Goal: Transaction & Acquisition: Book appointment/travel/reservation

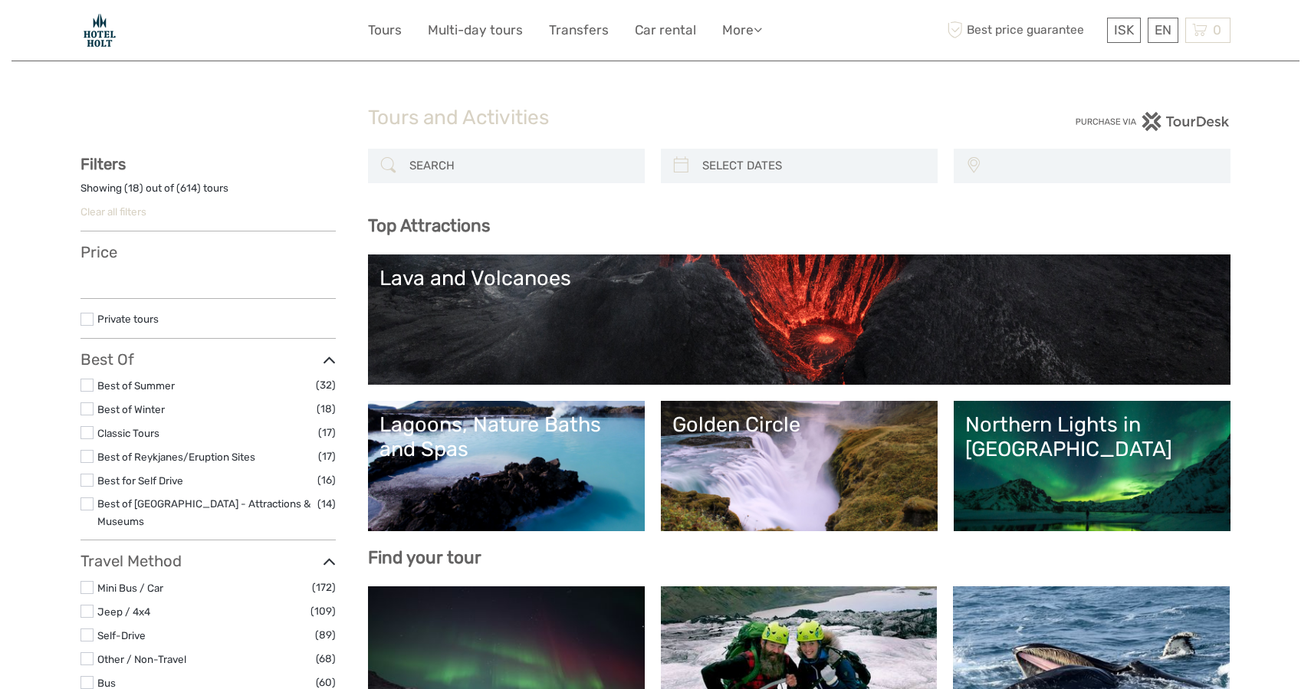
select select
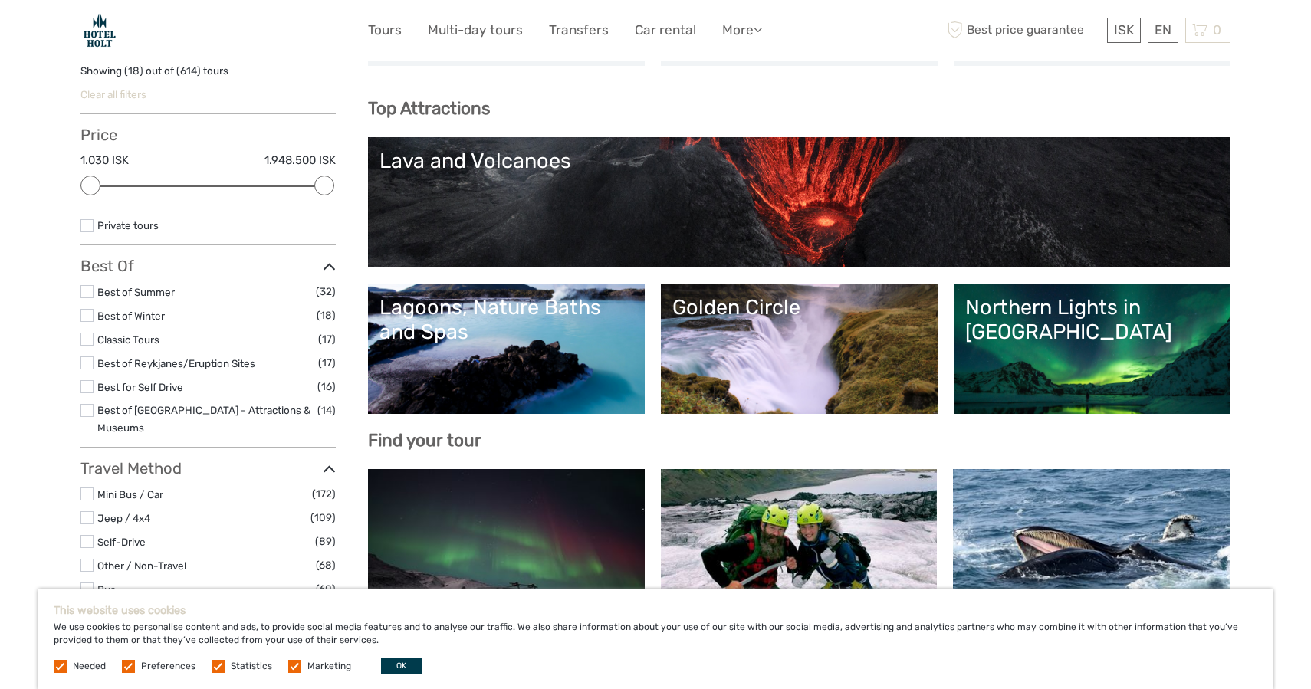
scroll to position [117, 0]
click at [1021, 338] on link "Northern Lights in [GEOGRAPHIC_DATA]" at bounding box center [1092, 348] width 254 height 107
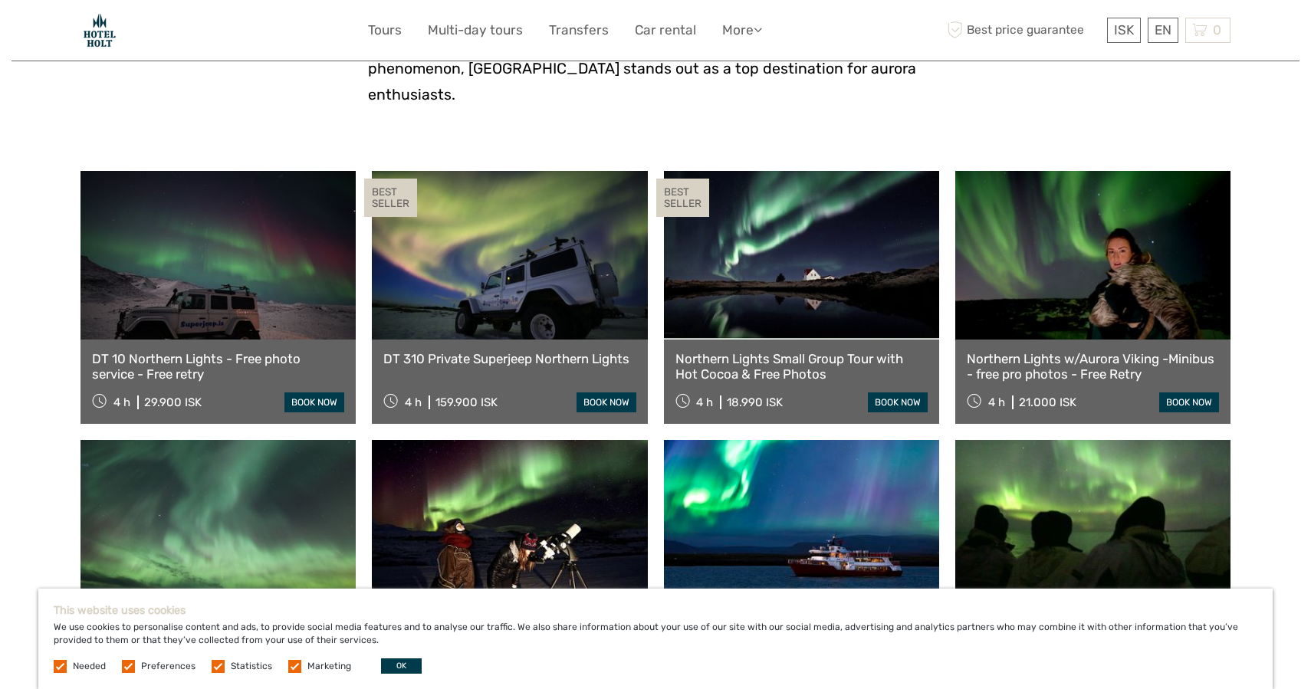
scroll to position [461, 0]
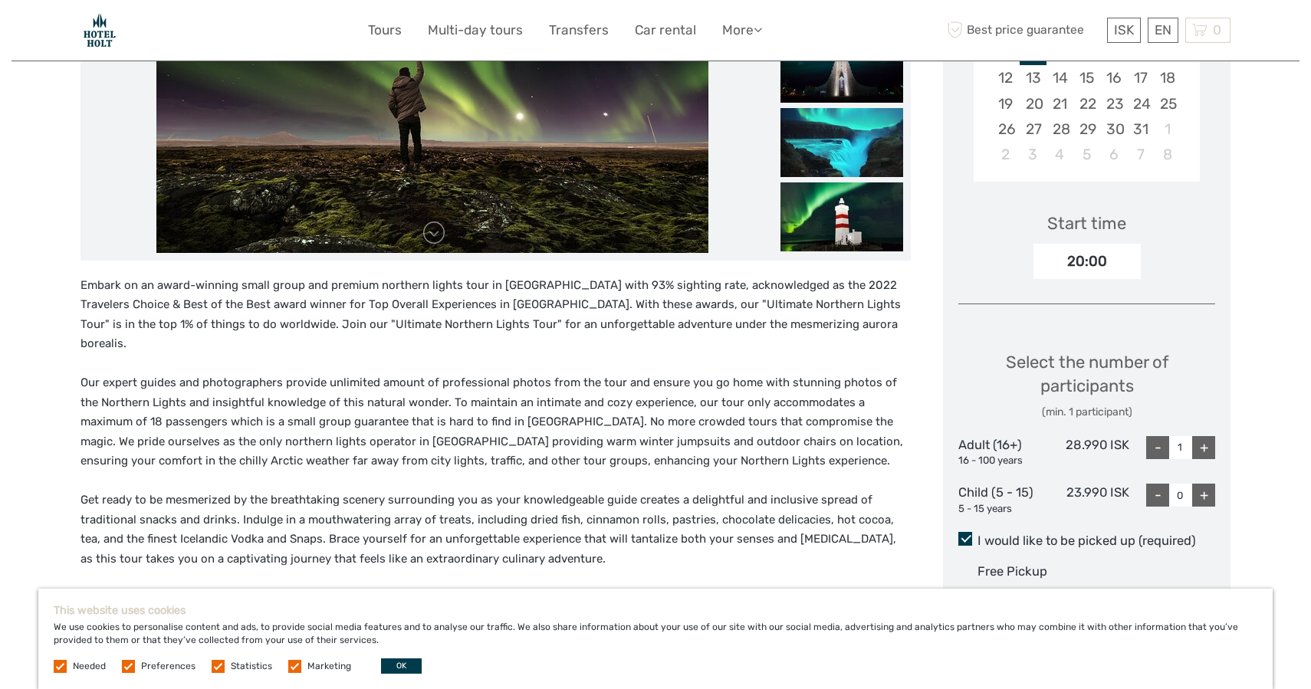
scroll to position [397, 0]
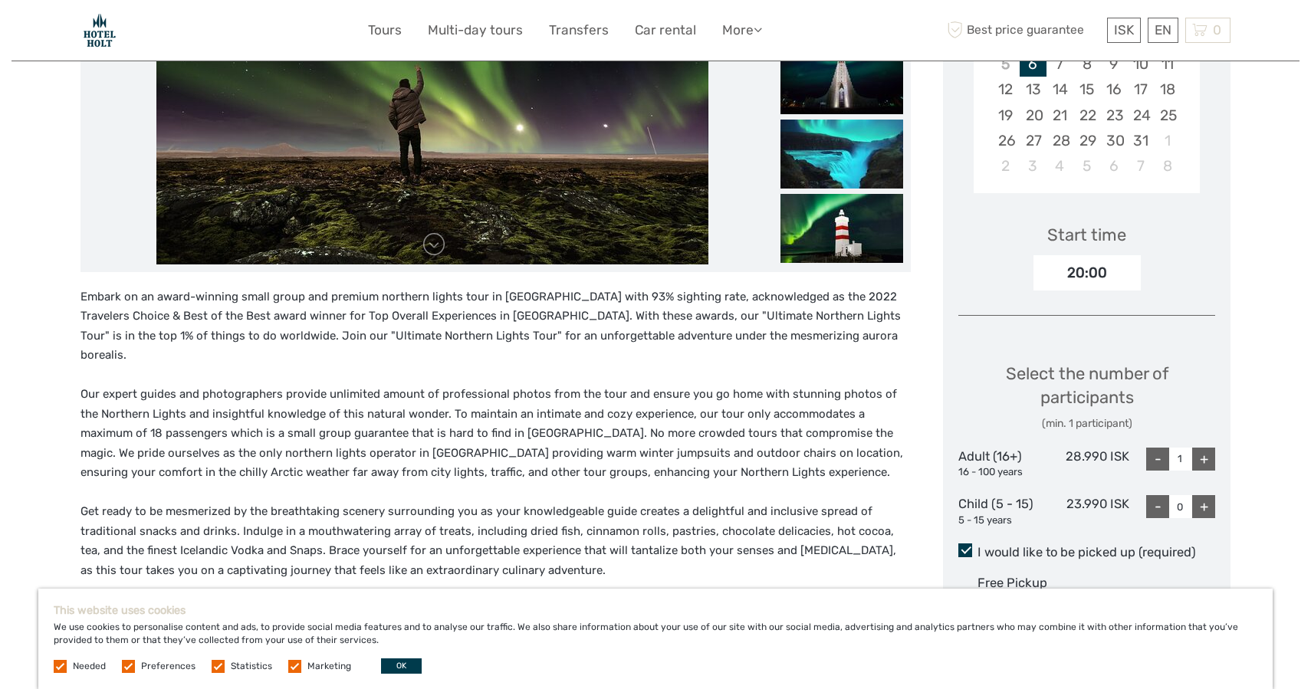
click at [1210, 453] on div "+" at bounding box center [1203, 459] width 23 height 23
type input "4"
click at [1209, 495] on div "+" at bounding box center [1203, 506] width 23 height 23
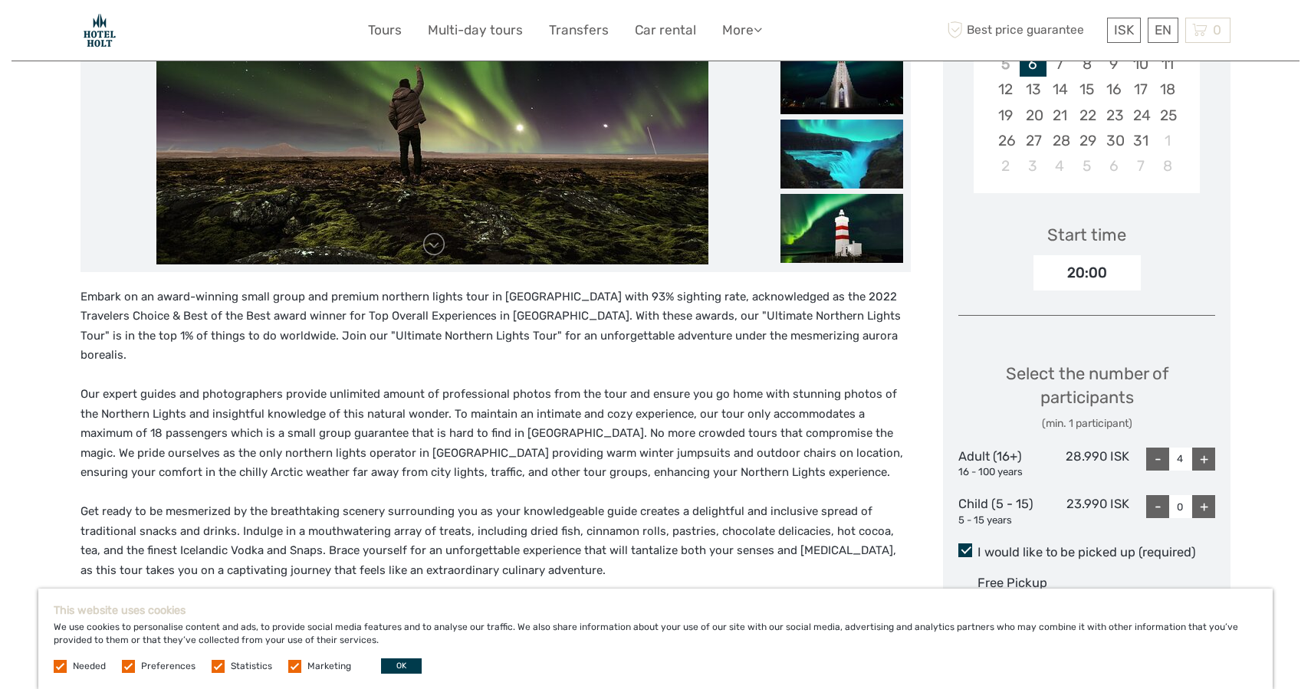
type input "1"
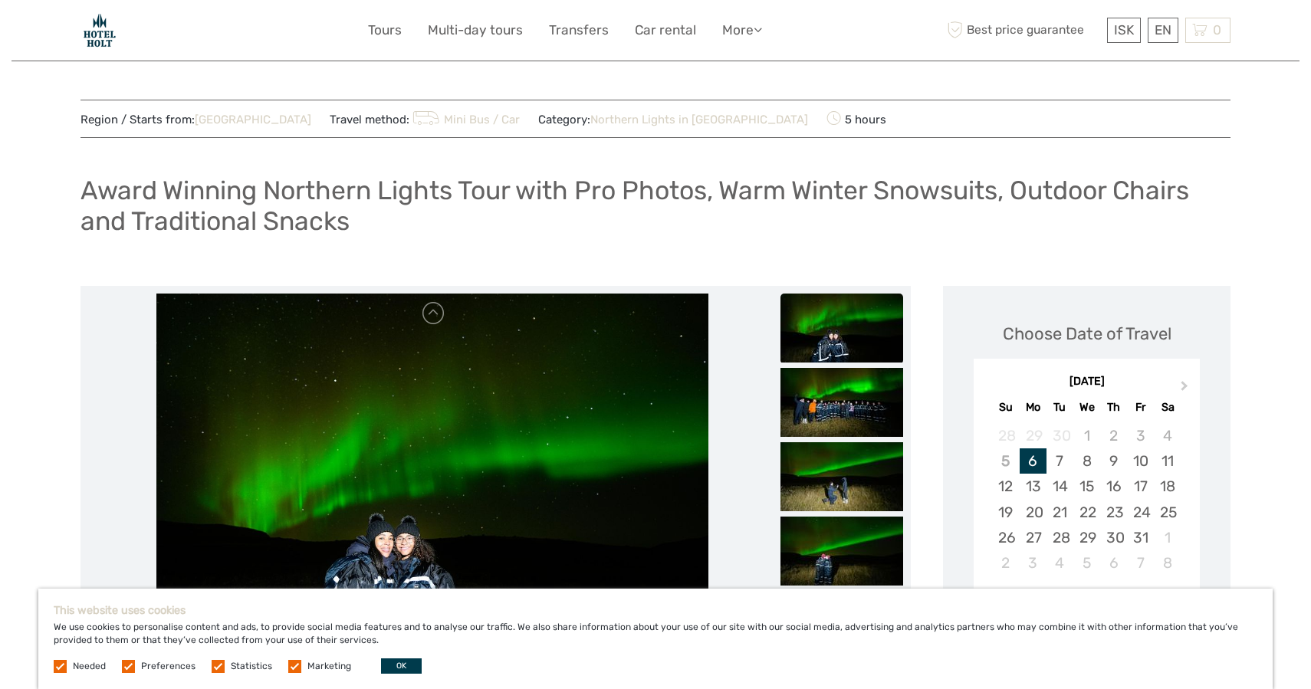
scroll to position [0, 0]
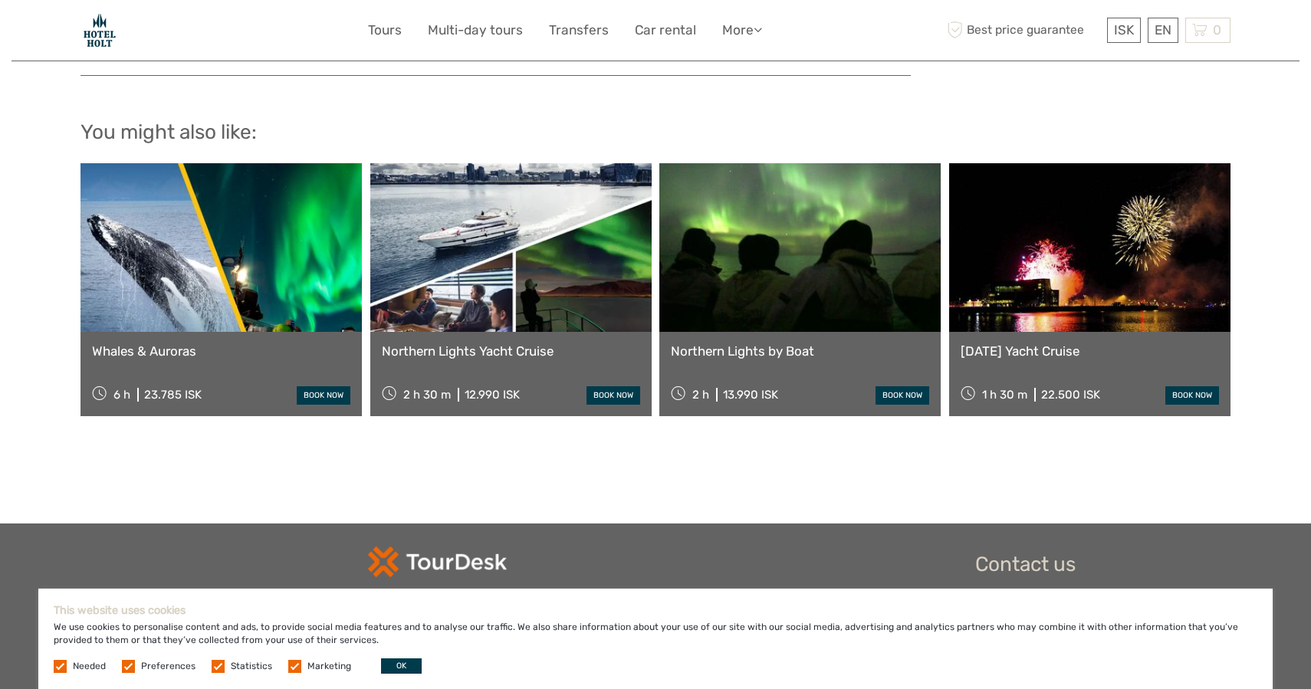
scroll to position [1706, 0]
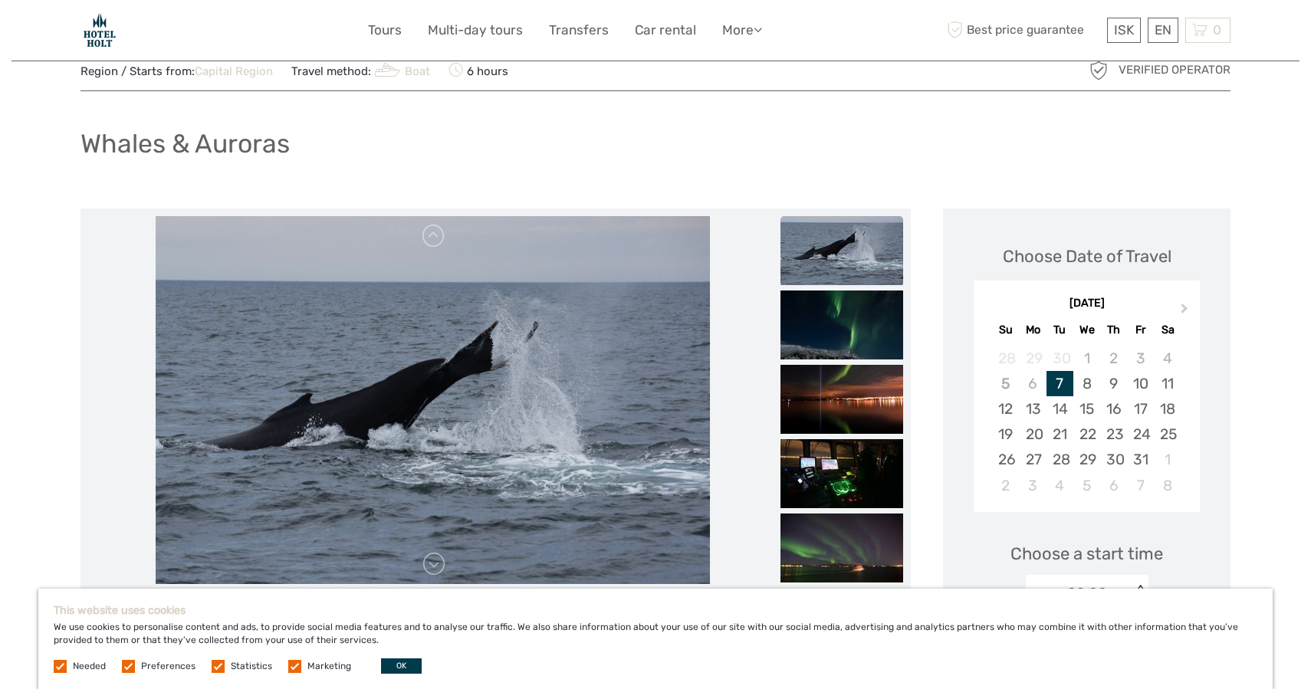
scroll to position [53, 0]
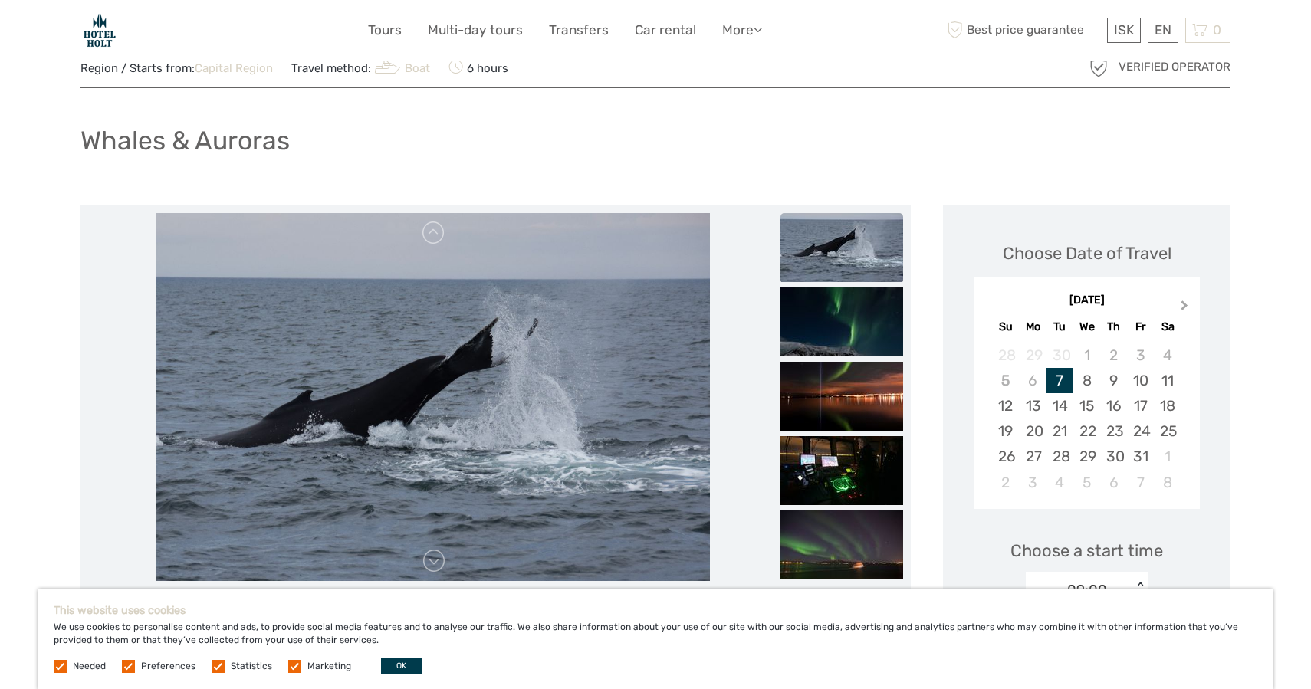
click at [1186, 298] on button "Next Month" at bounding box center [1186, 309] width 25 height 25
click at [1158, 355] on div "6" at bounding box center [1167, 355] width 27 height 25
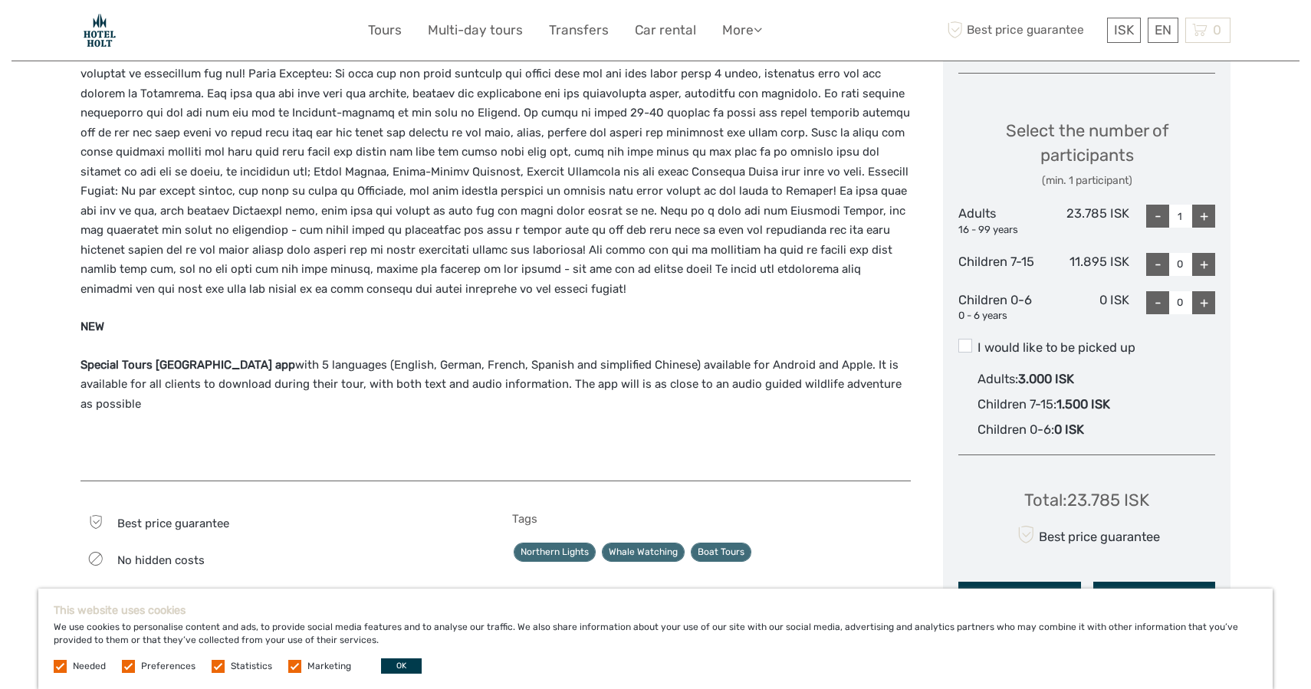
scroll to position [609, 0]
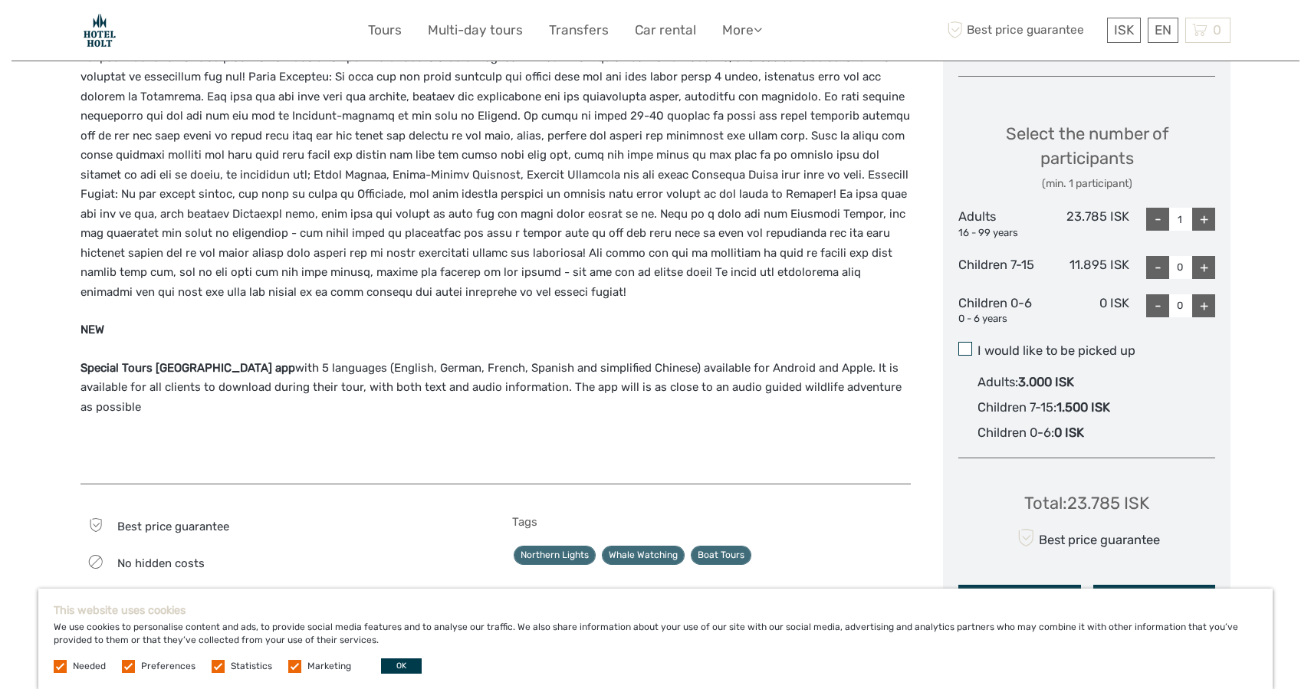
click at [969, 344] on span at bounding box center [966, 349] width 14 height 14
click at [978, 345] on input "I would like to be picked up" at bounding box center [978, 345] width 0 height 0
click at [969, 344] on span at bounding box center [966, 349] width 14 height 14
click at [978, 345] on input "I would like to be picked up" at bounding box center [978, 345] width 0 height 0
click at [969, 344] on span at bounding box center [966, 349] width 14 height 14
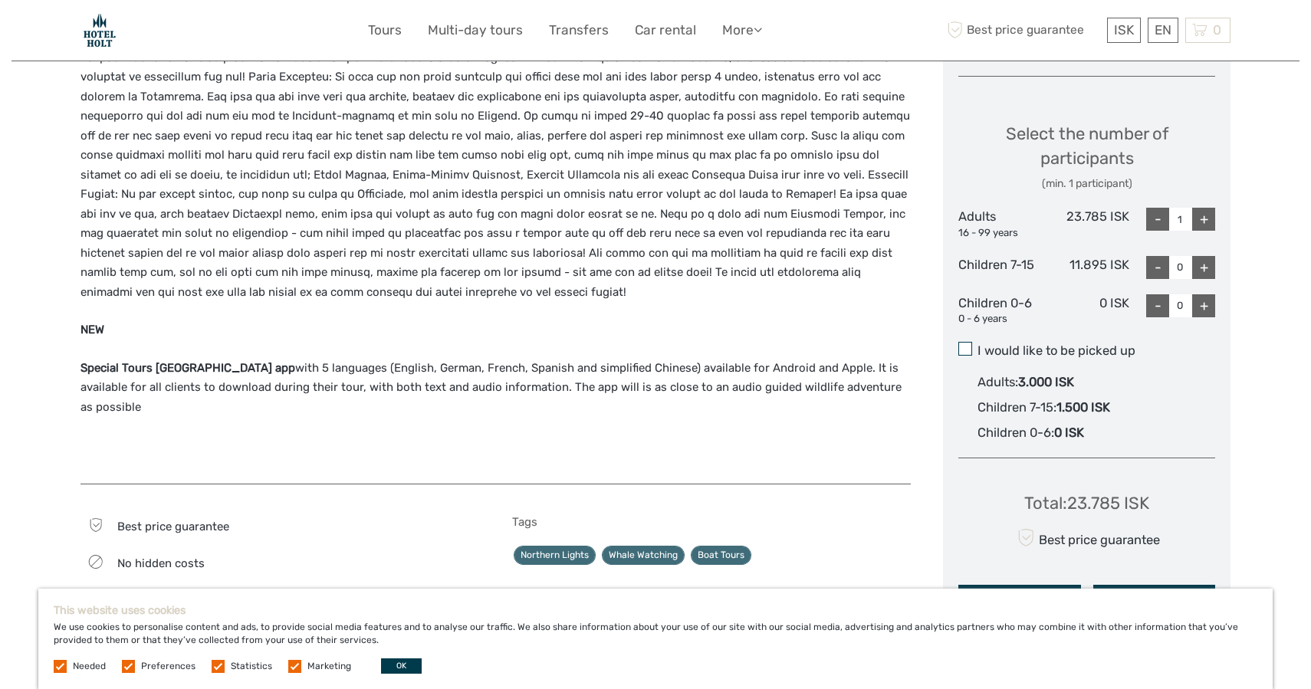
click at [978, 345] on input "I would like to be picked up" at bounding box center [978, 345] width 0 height 0
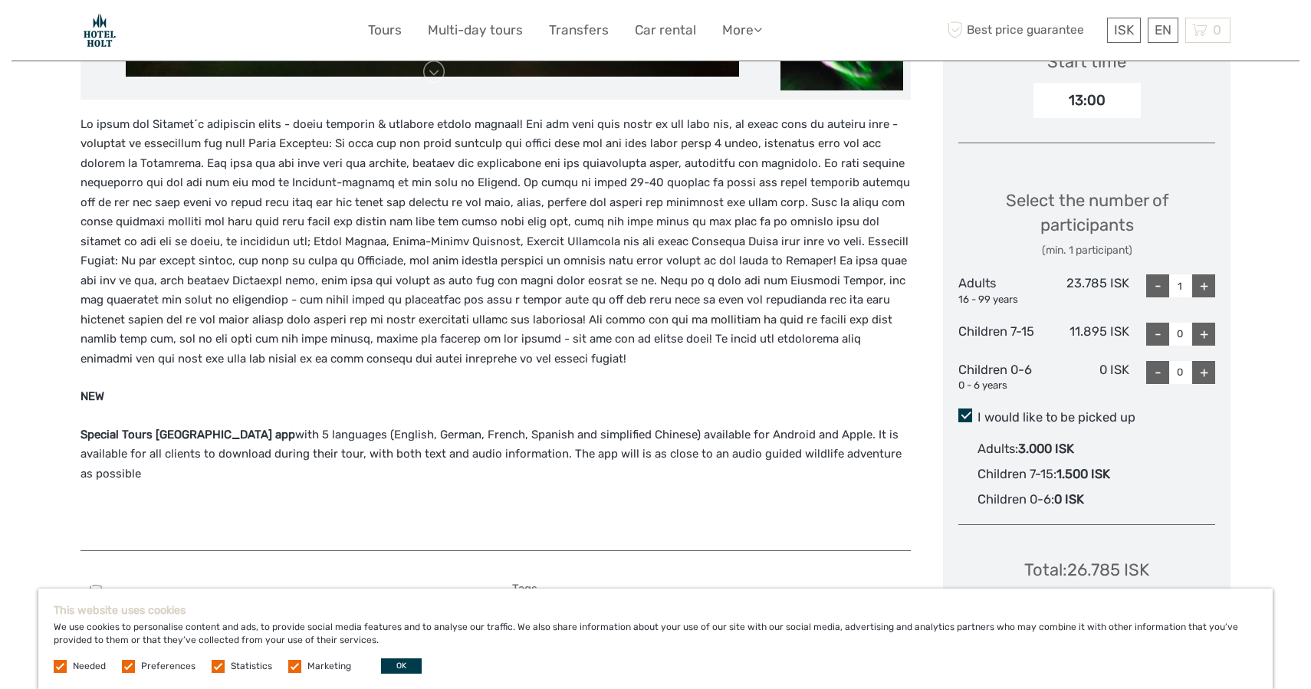
scroll to position [540, 0]
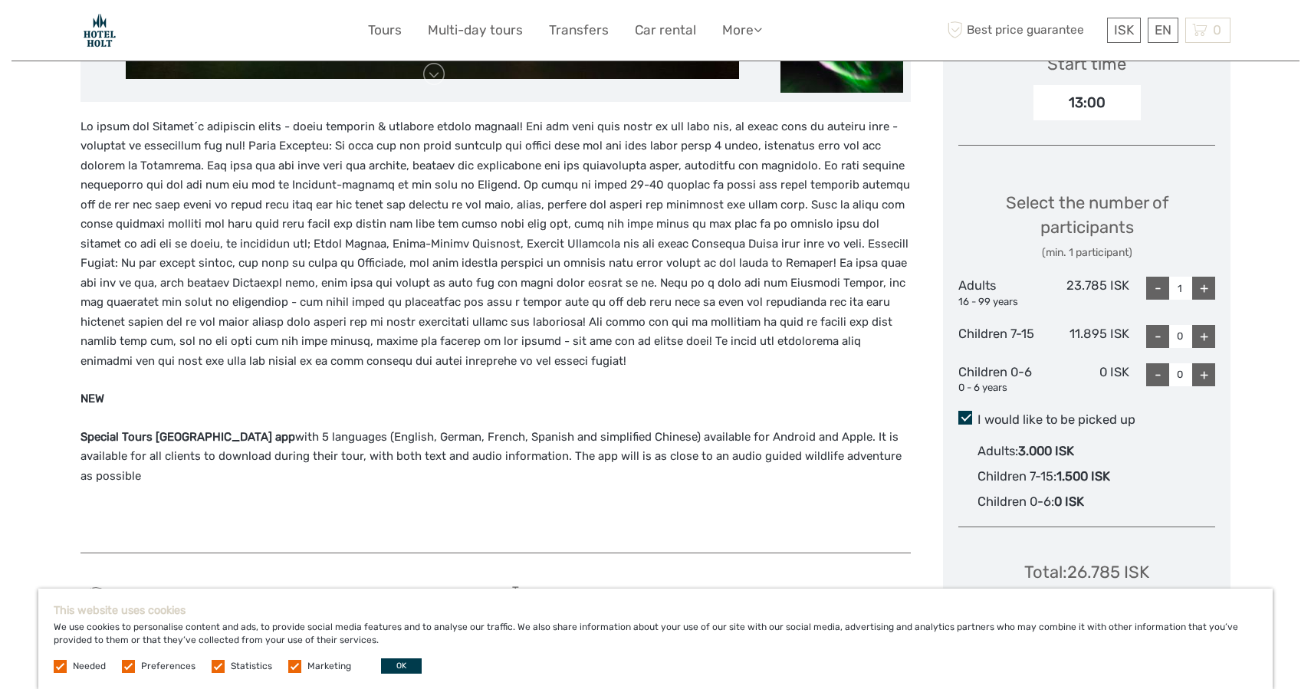
click at [1208, 291] on div "+" at bounding box center [1203, 288] width 23 height 23
type input "2"
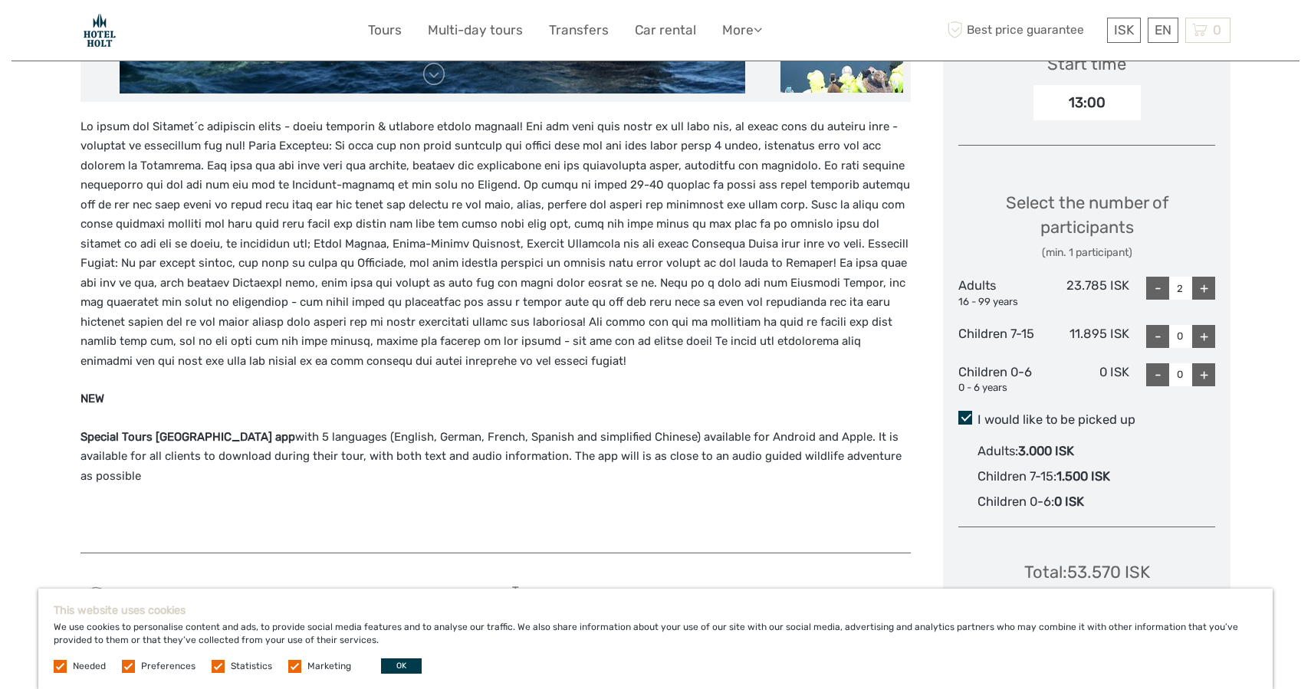
click at [1206, 313] on div "Select the number of participants (min. 1 participant) Adults 16 - 99 years 23.…" at bounding box center [1087, 286] width 257 height 233
click at [1208, 337] on div "+" at bounding box center [1203, 336] width 23 height 23
type input "1"
click at [1217, 388] on div "Choose Date of Travel [DATE] Previous Month Next Month [DATE] Su Mo Tu We Th Fr…" at bounding box center [1087, 207] width 288 height 977
click at [1215, 382] on div "- 0 +" at bounding box center [1173, 379] width 86 height 32
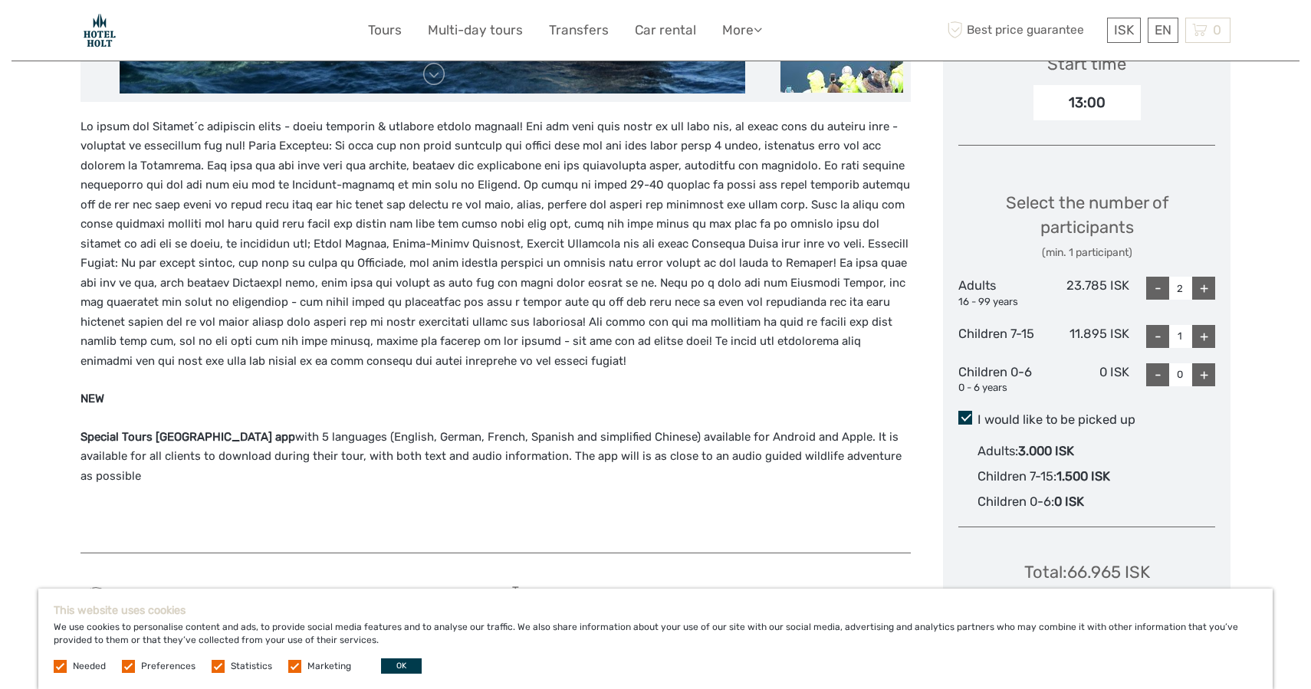
click at [1208, 381] on div "+" at bounding box center [1203, 374] width 23 height 23
type input "1"
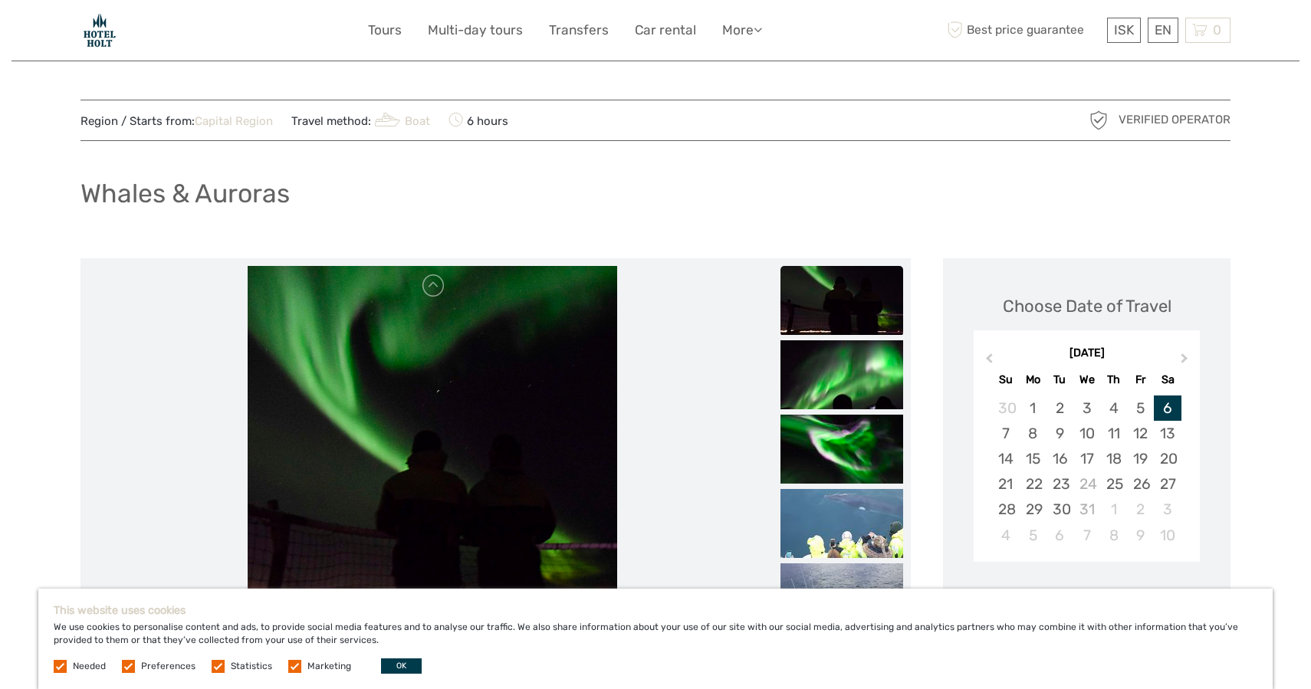
scroll to position [0, 0]
